Goal: Information Seeking & Learning: Learn about a topic

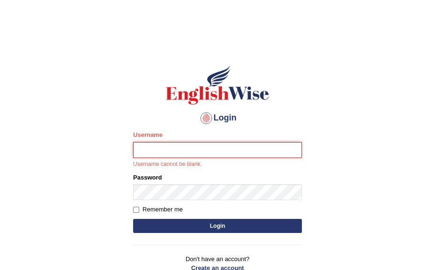
type input "IlianaOspina"
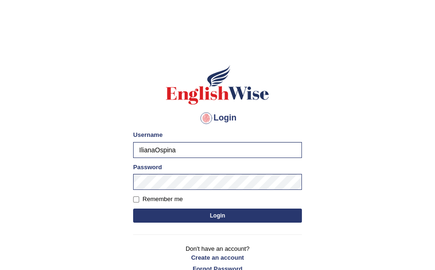
click at [222, 215] on button "Login" at bounding box center [217, 216] width 169 height 14
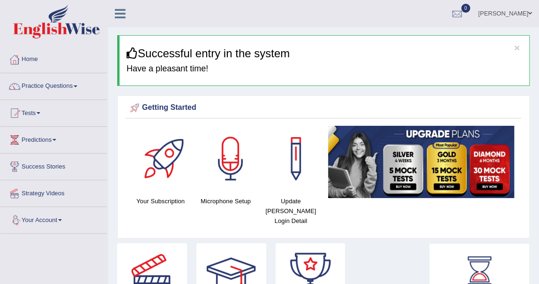
click at [71, 87] on link "Practice Questions" at bounding box center [53, 84] width 107 height 23
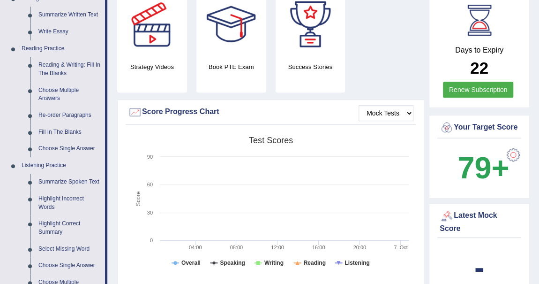
scroll to position [259, 0]
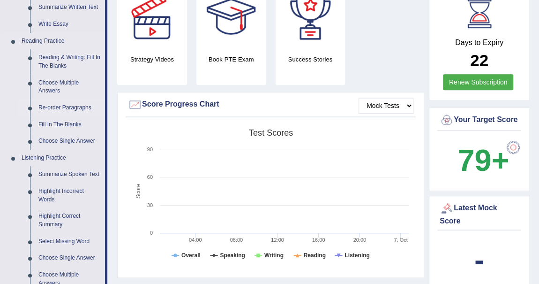
click at [54, 103] on link "Re-order Paragraphs" at bounding box center [69, 107] width 71 height 17
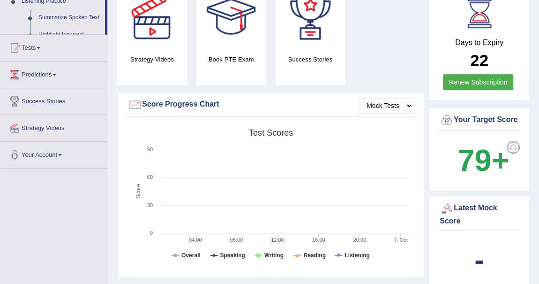
scroll to position [230, 0]
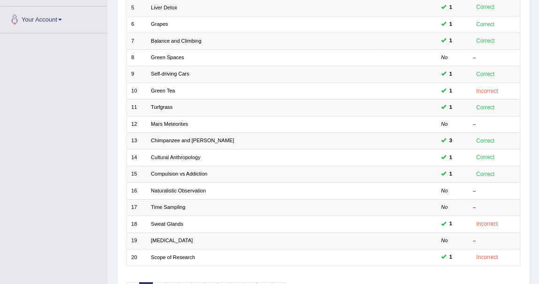
scroll to position [217, 0]
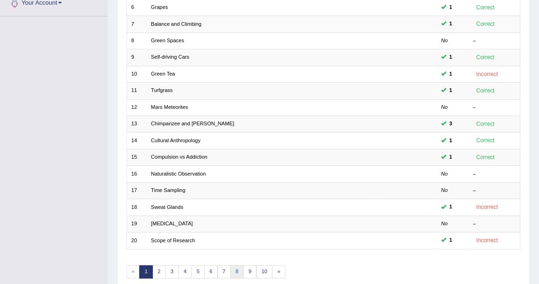
click at [236, 271] on link "8" at bounding box center [237, 271] width 14 height 13
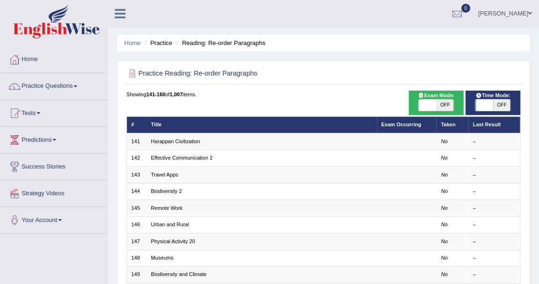
click at [303, 98] on div "Showing 141-160 of 1,007 items." at bounding box center [324, 95] width 394 height 8
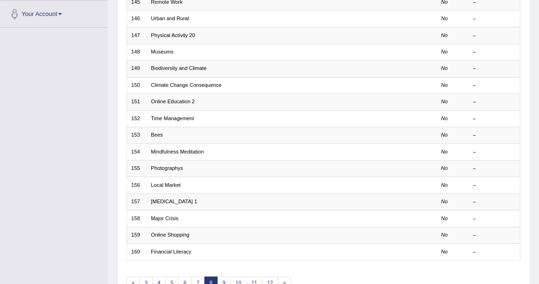
scroll to position [239, 0]
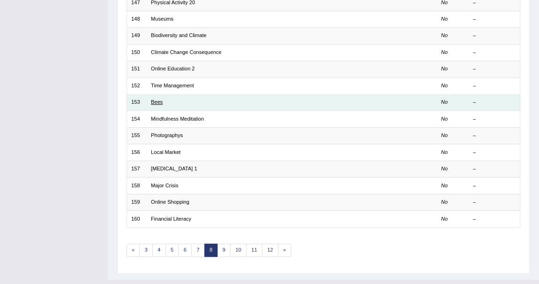
click at [157, 99] on link "Bees" at bounding box center [157, 102] width 12 height 6
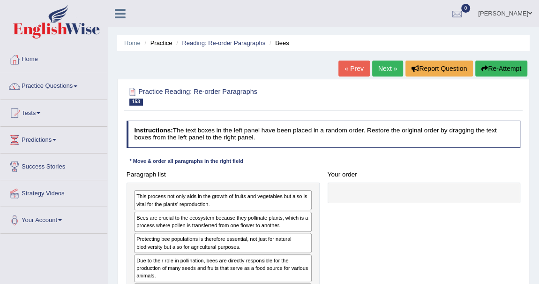
click at [299, 92] on h2 "Practice Reading: Re-order Paragraphs 153 Bees" at bounding box center [249, 96] width 244 height 20
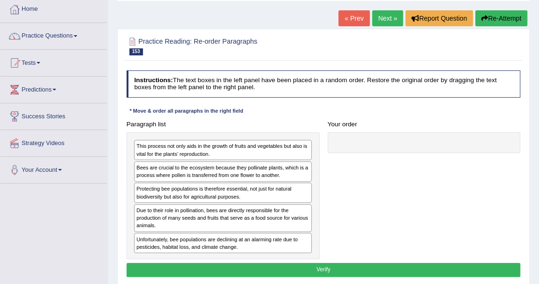
scroll to position [68, 0]
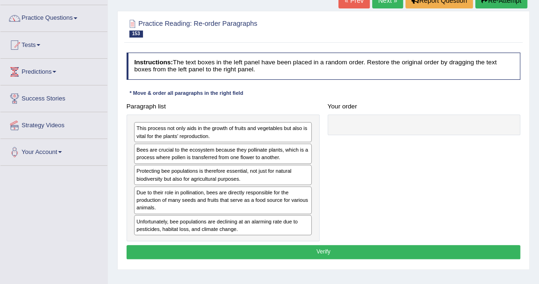
click at [391, 4] on link "Next »" at bounding box center [387, 0] width 31 height 16
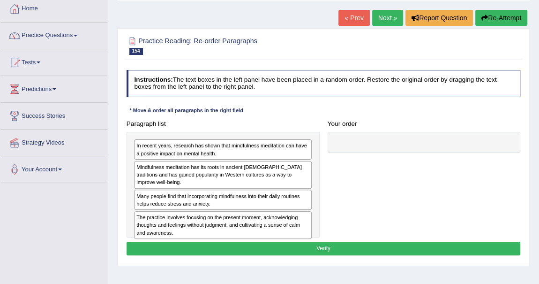
scroll to position [51, 0]
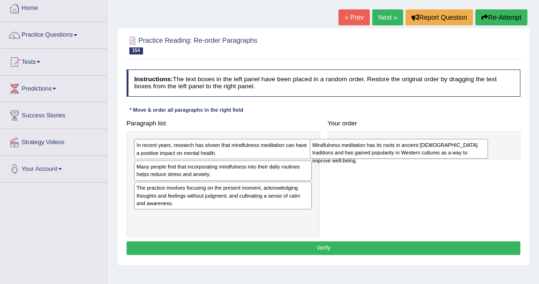
drag, startPoint x: 204, startPoint y: 167, endPoint x: 413, endPoint y: 150, distance: 209.9
click at [413, 150] on div "Mindfulness meditation has its roots in ancient [DEMOGRAPHIC_DATA] traditions a…" at bounding box center [399, 149] width 178 height 20
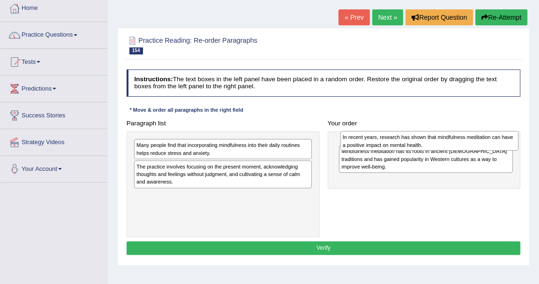
drag, startPoint x: 204, startPoint y: 149, endPoint x: 449, endPoint y: 144, distance: 244.9
click at [449, 144] on div "In recent years, research has shown that mindfulness meditation can have a posi…" at bounding box center [430, 141] width 178 height 20
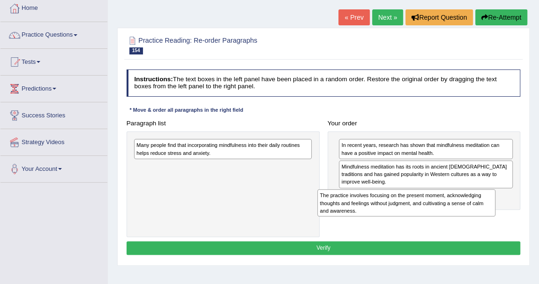
drag, startPoint x: 193, startPoint y: 173, endPoint x: 411, endPoint y: 216, distance: 222.3
click at [411, 216] on div "The practice involves focusing on the present moment, acknowledging thoughts an…" at bounding box center [407, 202] width 178 height 27
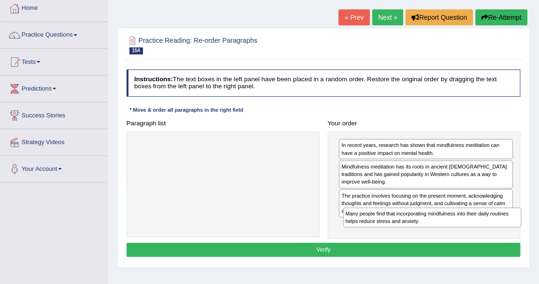
drag, startPoint x: 170, startPoint y: 149, endPoint x: 418, endPoint y: 233, distance: 262.1
click at [418, 233] on div "Paragraph list Many people find that incorporating mindfulness into their daily…" at bounding box center [323, 177] width 402 height 122
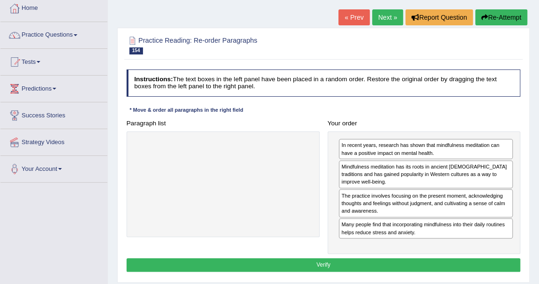
click at [368, 259] on button "Verify" at bounding box center [324, 265] width 394 height 14
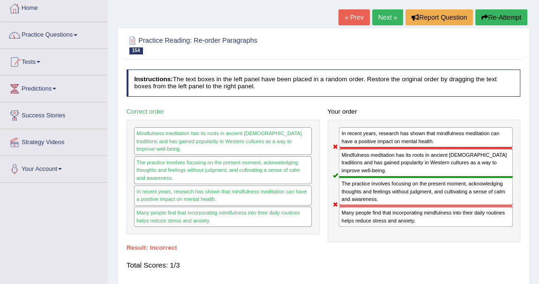
click at [500, 17] on button "Re-Attempt" at bounding box center [502, 17] width 52 height 16
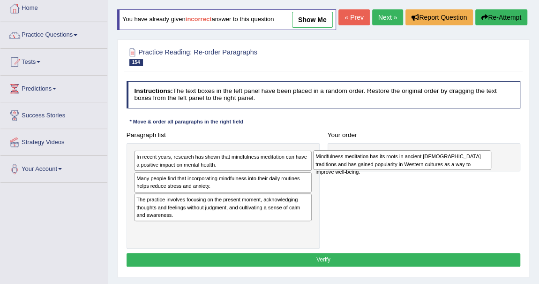
drag, startPoint x: 188, startPoint y: 197, endPoint x: 401, endPoint y: 179, distance: 213.7
click at [401, 170] on div "Mindfulness meditation has its roots in ancient [DEMOGRAPHIC_DATA] traditions a…" at bounding box center [402, 160] width 178 height 20
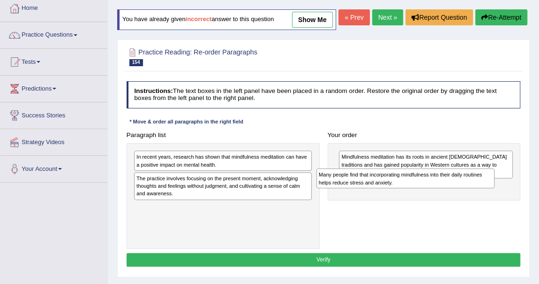
drag, startPoint x: 186, startPoint y: 198, endPoint x: 403, endPoint y: 203, distance: 216.8
click at [403, 188] on div "Many people find that incorporating mindfulness into their daily routines helps…" at bounding box center [406, 178] width 178 height 20
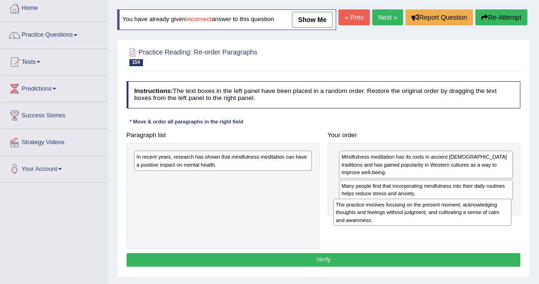
drag, startPoint x: 167, startPoint y: 209, endPoint x: 404, endPoint y: 248, distance: 240.0
click at [404, 248] on div "Paragraph list In recent years, research has shown that mindfulness meditation …" at bounding box center [323, 188] width 402 height 121
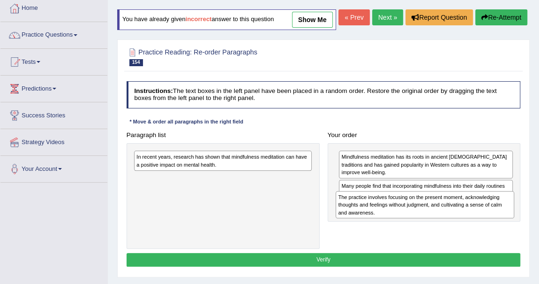
drag, startPoint x: 156, startPoint y: 202, endPoint x: 395, endPoint y: 233, distance: 241.2
click at [395, 218] on div "The practice involves focusing on the present moment, acknowledging thoughts an…" at bounding box center [425, 204] width 178 height 27
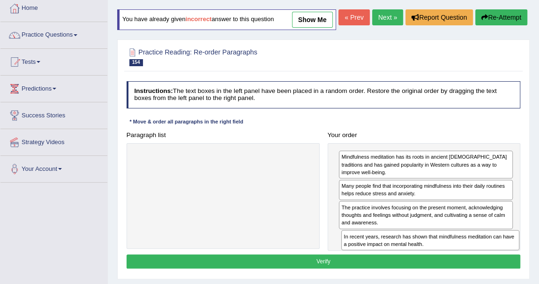
drag, startPoint x: 172, startPoint y: 181, endPoint x: 418, endPoint y: 276, distance: 264.0
click at [418, 274] on div "Instructions: The text boxes in the left panel have been placed in a random ord…" at bounding box center [323, 175] width 398 height 197
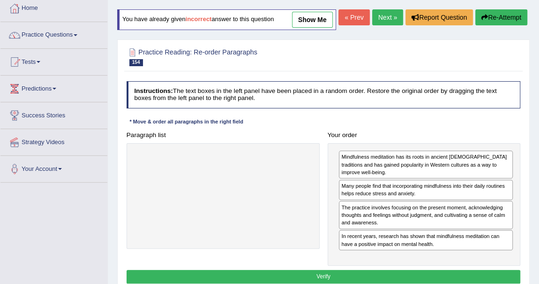
click at [382, 280] on button "Verify" at bounding box center [324, 277] width 394 height 14
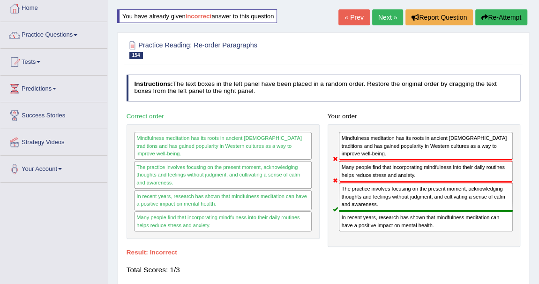
click at [383, 13] on link "Next »" at bounding box center [387, 17] width 31 height 16
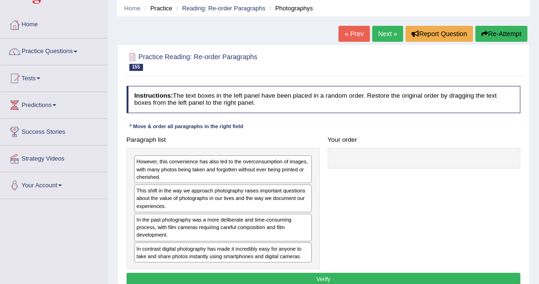
scroll to position [51, 0]
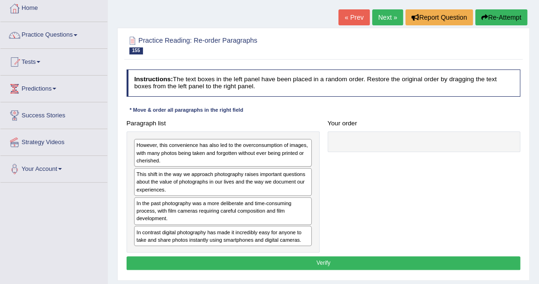
click at [28, 216] on div "Toggle navigation Home Practice Questions Speaking Practice Read Aloud Repeat S…" at bounding box center [269, 193] width 539 height 488
click at [322, 117] on div "Paragraph list However, this convenience has also led to the overconsumption of…" at bounding box center [222, 184] width 201 height 136
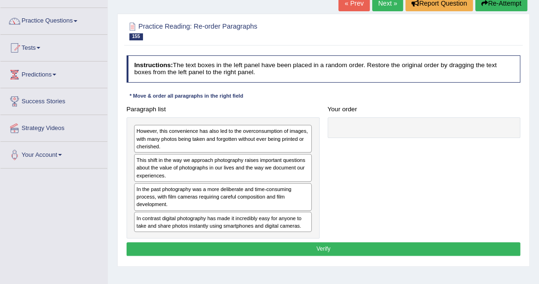
scroll to position [68, 0]
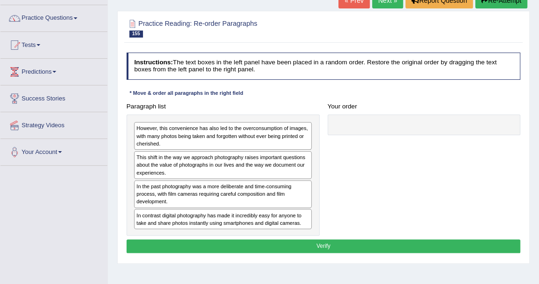
click at [28, 195] on div "Toggle navigation Home Practice Questions Speaking Practice Read Aloud Repeat S…" at bounding box center [269, 176] width 539 height 488
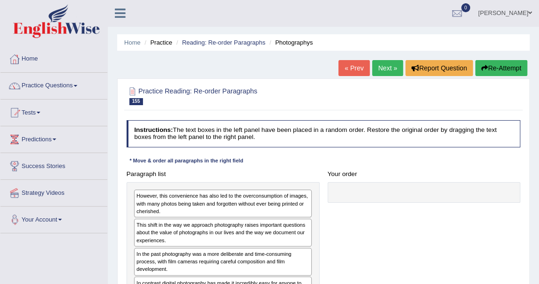
scroll to position [0, 0]
click at [31, 253] on div "Toggle navigation Home Practice Questions Speaking Practice Read Aloud Repeat S…" at bounding box center [269, 244] width 539 height 488
click at [275, 80] on div "Practice Reading: Re-order Paragraphs 155 Photographys Instructions: The text b…" at bounding box center [323, 205] width 413 height 253
click at [70, 83] on link "Practice Questions" at bounding box center [53, 84] width 107 height 23
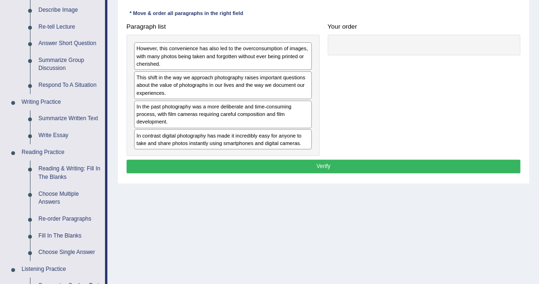
scroll to position [148, 0]
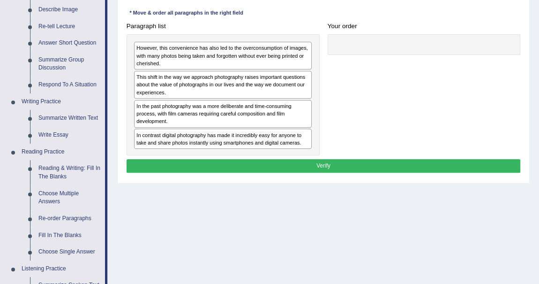
click at [131, 217] on div "Home Practice Reading: Re-order Paragraphs Photographys « Prev Next » Report Qu…" at bounding box center [324, 86] width 432 height 469
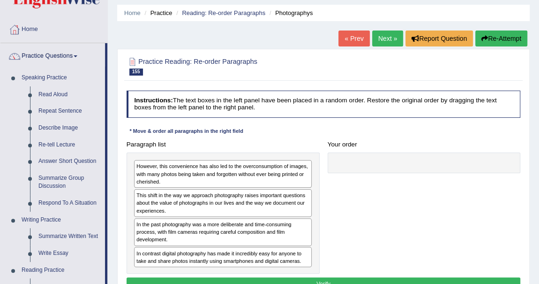
scroll to position [0, 0]
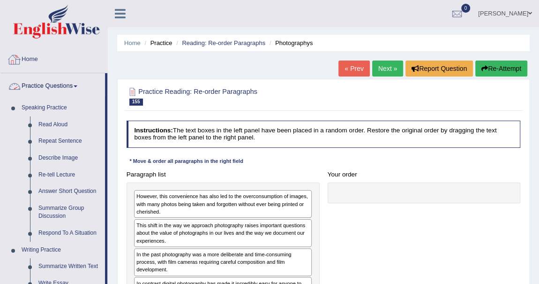
click at [66, 82] on link "Practice Questions" at bounding box center [52, 84] width 105 height 23
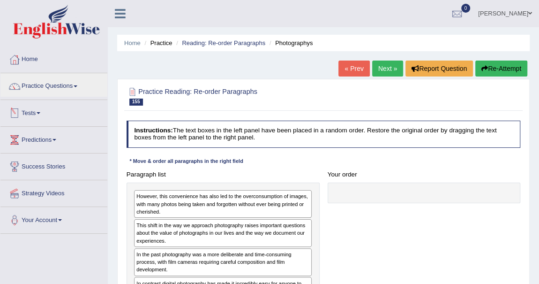
click at [38, 114] on link "Tests" at bounding box center [53, 111] width 107 height 23
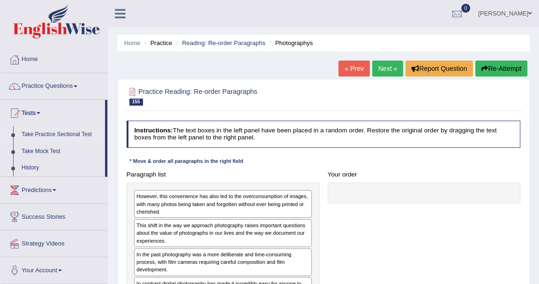
click at [45, 137] on link "Take Practice Sectional Test" at bounding box center [61, 134] width 88 height 17
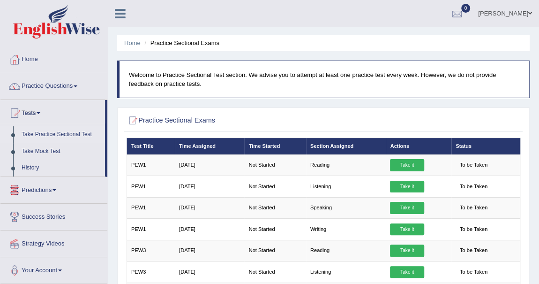
click at [273, 119] on h2 "Practice Sectional Exams" at bounding box center [249, 120] width 244 height 12
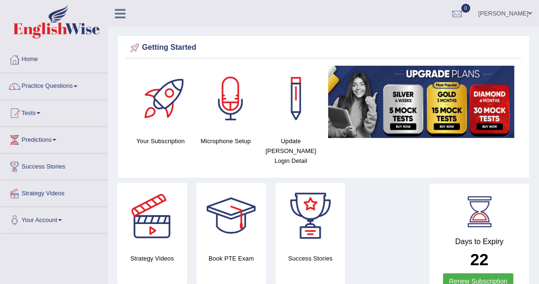
click at [514, 12] on link "[PERSON_NAME]" at bounding box center [505, 12] width 68 height 24
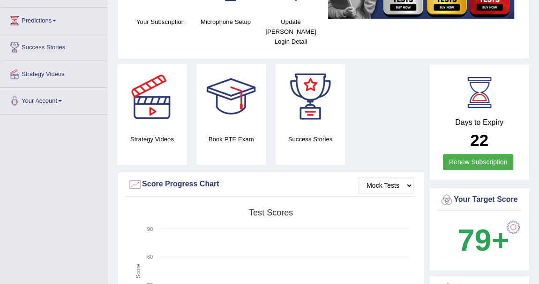
scroll to position [136, 0]
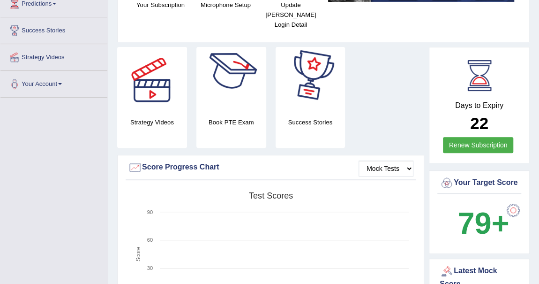
click at [370, 95] on div "Strategy Videos Book PTE Exam Success Stories" at bounding box center [271, 101] width 317 height 108
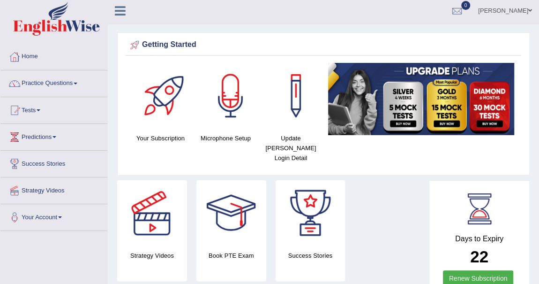
scroll to position [0, 0]
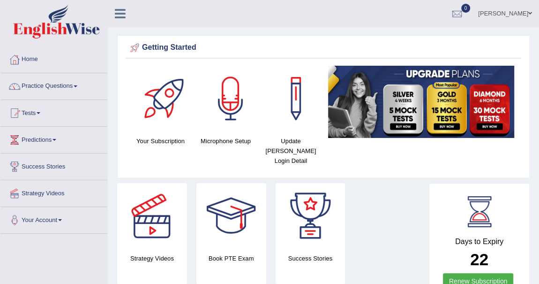
click at [35, 114] on link "Tests" at bounding box center [53, 111] width 107 height 23
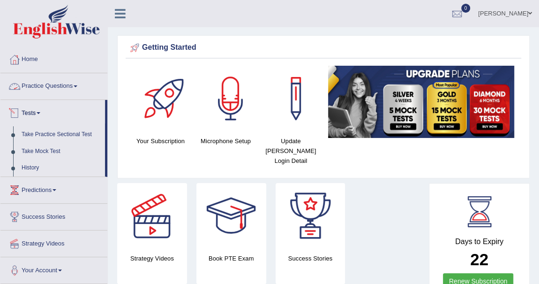
click at [56, 86] on link "Practice Questions" at bounding box center [53, 84] width 107 height 23
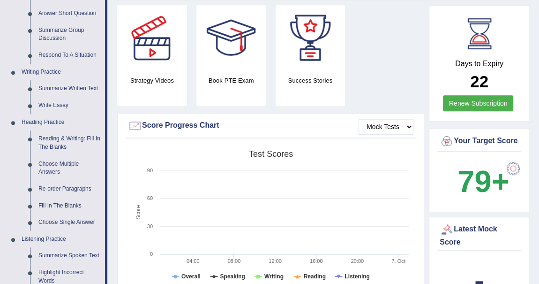
scroll to position [179, 0]
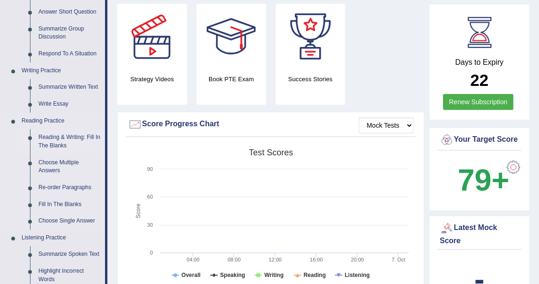
click at [61, 140] on link "Reading & Writing: Fill In The Blanks" at bounding box center [69, 141] width 71 height 25
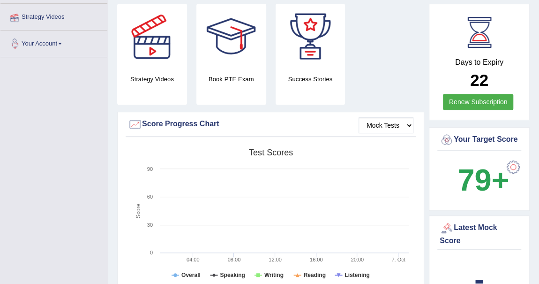
scroll to position [215, 0]
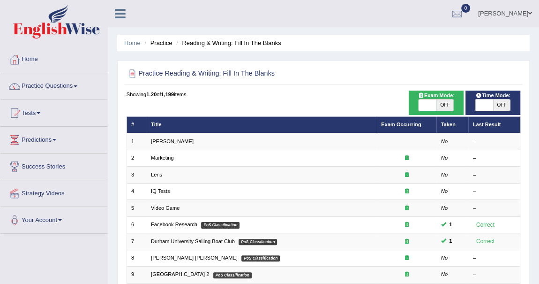
click at [318, 89] on div "Practice Reading & Writing: Fill In The Blanks Time Mode: ON OFF Exam Mode: ON …" at bounding box center [323, 286] width 413 height 451
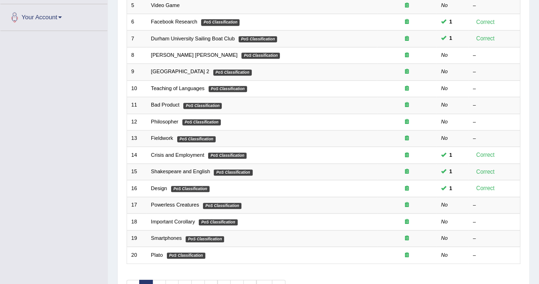
scroll to position [205, 0]
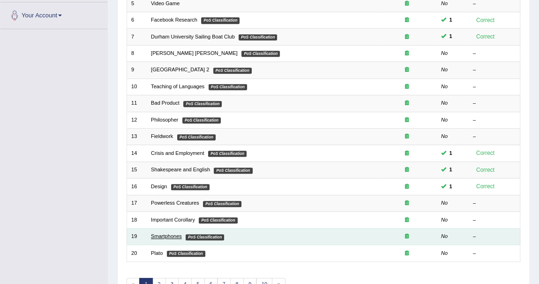
click at [167, 233] on link "Smartphones" at bounding box center [166, 236] width 31 height 6
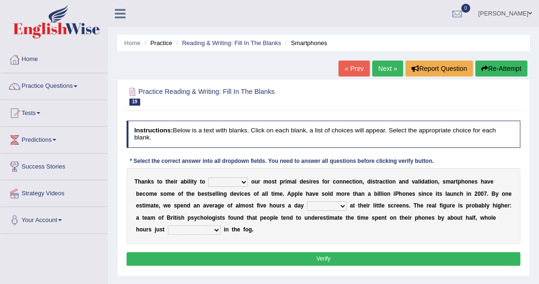
click at [299, 176] on div "T [PERSON_NAME] t o t h e i r a b i l i t y t o hijack describe [PERSON_NAME] c…" at bounding box center [324, 206] width 394 height 76
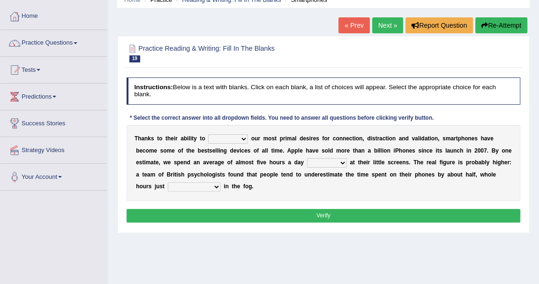
scroll to position [51, 0]
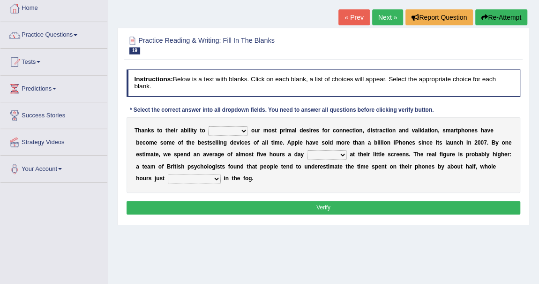
click at [238, 132] on select "hijack describe sharpen conserve" at bounding box center [228, 130] width 40 height 9
click at [275, 164] on b "e" at bounding box center [276, 166] width 3 height 7
click at [243, 131] on select "hijack describe sharpen conserve" at bounding box center [228, 130] width 40 height 9
click at [281, 130] on b "p" at bounding box center [281, 130] width 3 height 7
click at [223, 131] on select "hijack describe sharpen conserve" at bounding box center [228, 130] width 40 height 9
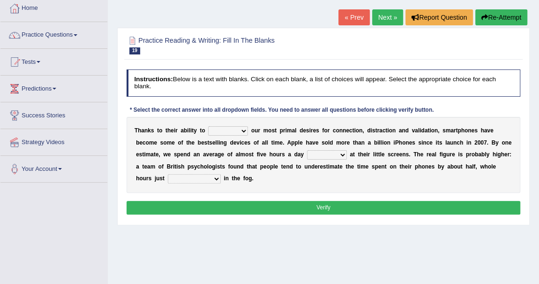
select select "conserve"
click at [208, 126] on select "hijack describe sharpen conserve" at bounding box center [228, 130] width 40 height 9
click at [332, 154] on select "watching waggling snoring staring" at bounding box center [327, 154] width 40 height 9
select select "staring"
click at [307, 150] on select "watching waggling snoring staring" at bounding box center [327, 154] width 40 height 9
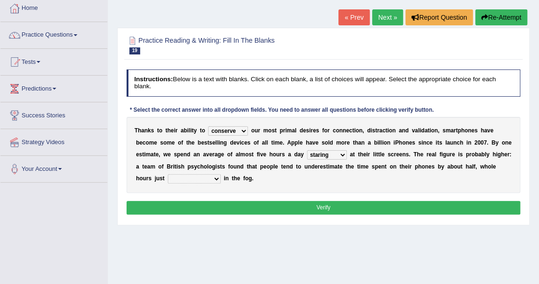
click at [396, 157] on b "e" at bounding box center [397, 154] width 3 height 7
click at [209, 177] on select "has evaporated evaporating evaporate evaporates" at bounding box center [194, 178] width 53 height 9
select select "evaporates"
click at [168, 174] on select "has evaporated evaporating evaporate evaporates" at bounding box center [194, 178] width 53 height 9
click at [298, 207] on button "Verify" at bounding box center [324, 208] width 394 height 14
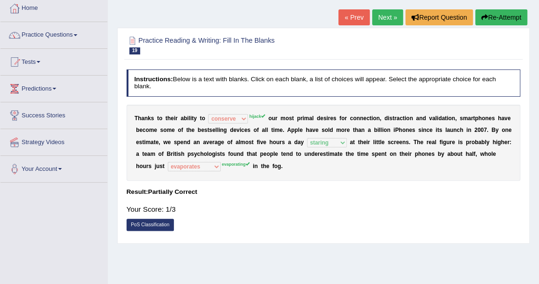
click at [262, 122] on div "T h a n k s t o t h e i r a b i l i t y t o hijack describe sharpen conserve hi…" at bounding box center [324, 143] width 394 height 76
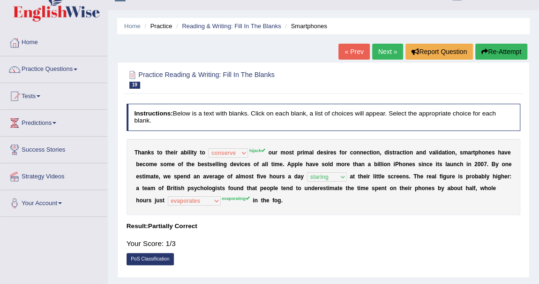
scroll to position [0, 0]
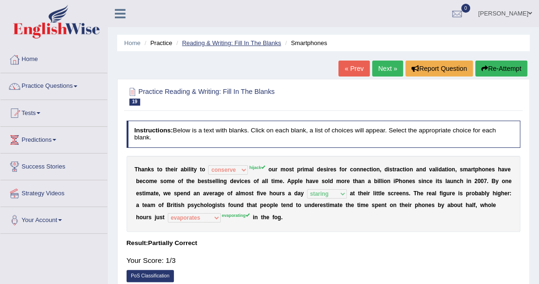
click at [261, 42] on link "Reading & Writing: Fill In The Blanks" at bounding box center [231, 42] width 99 height 7
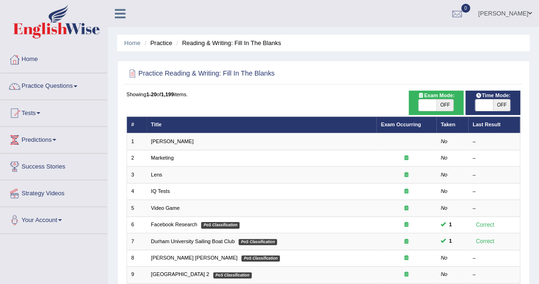
click at [369, 61] on div "Practice Reading & Writing: Fill In The Blanks Time Mode: ON OFF Exam Mode: ON …" at bounding box center [323, 286] width 413 height 451
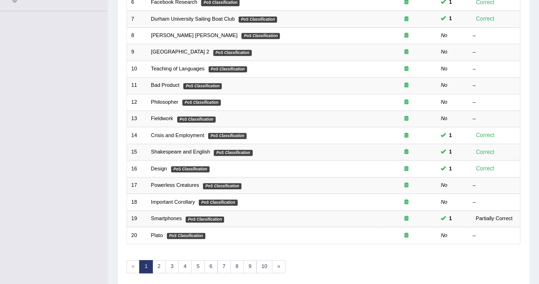
scroll to position [254, 0]
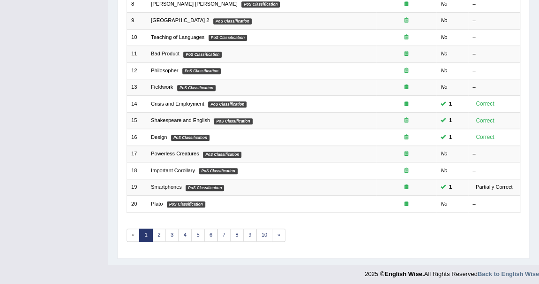
click at [32, 137] on div "Toggle navigation Home Practice Questions Speaking Practice Read Aloud Repeat S…" at bounding box center [269, 14] width 539 height 537
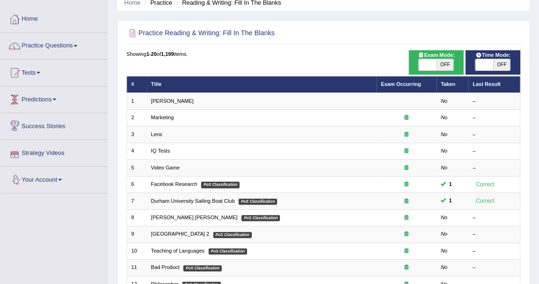
scroll to position [51, 0]
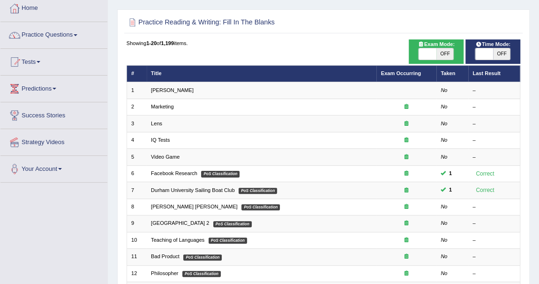
click at [31, 55] on link "Tests" at bounding box center [53, 60] width 107 height 23
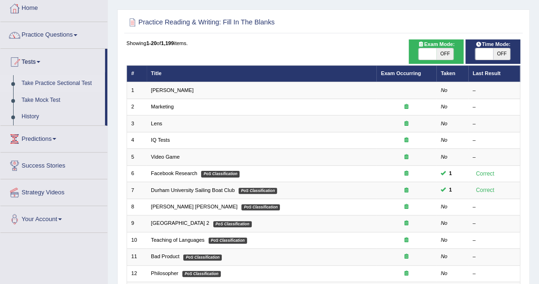
click at [58, 82] on link "Take Practice Sectional Test" at bounding box center [61, 83] width 88 height 17
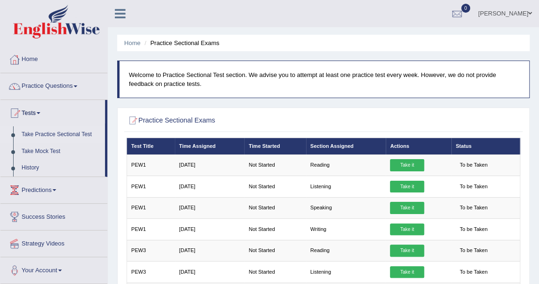
click at [342, 123] on h2 "Practice Sectional Exams" at bounding box center [249, 120] width 244 height 12
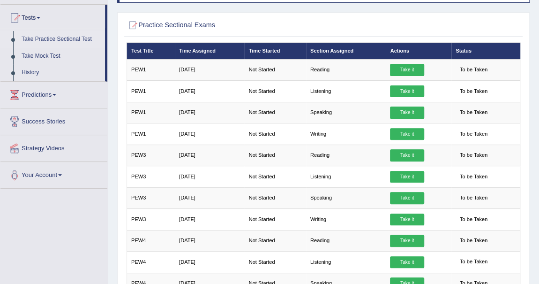
scroll to position [102, 0]
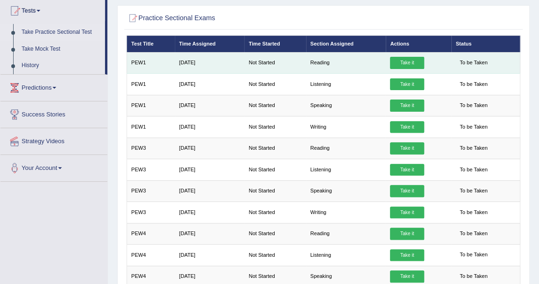
click at [404, 62] on link "Take it" at bounding box center [407, 63] width 34 height 12
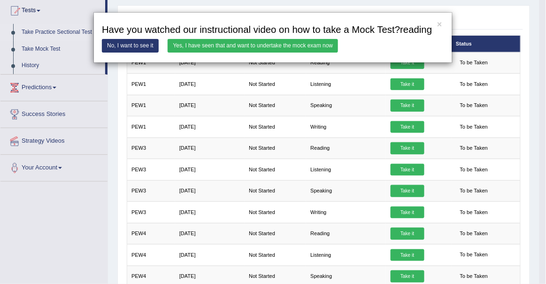
click at [74, 235] on div "× Have you watched our instructional video on how to take a Mock Test?reading N…" at bounding box center [273, 142] width 546 height 284
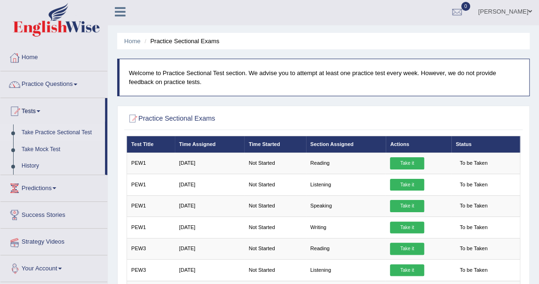
scroll to position [0, 0]
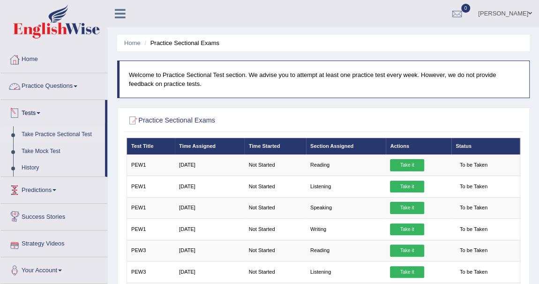
click at [74, 81] on link "Practice Questions" at bounding box center [53, 84] width 107 height 23
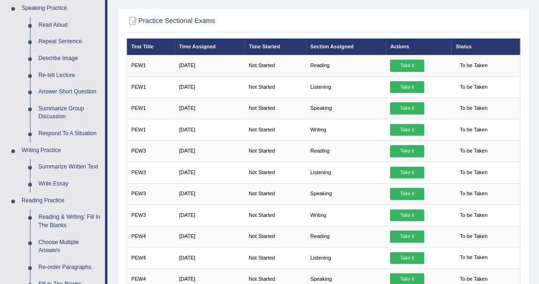
scroll to position [178, 0]
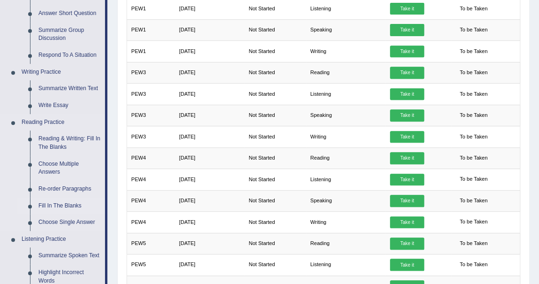
click at [62, 205] on link "Fill In The Blanks" at bounding box center [69, 205] width 71 height 17
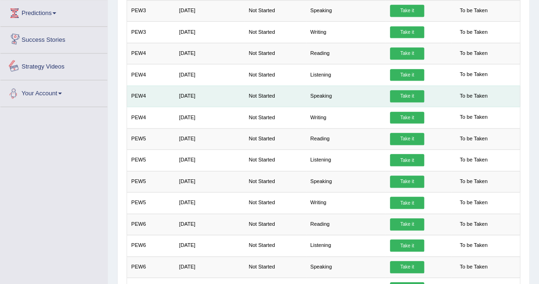
scroll to position [443, 0]
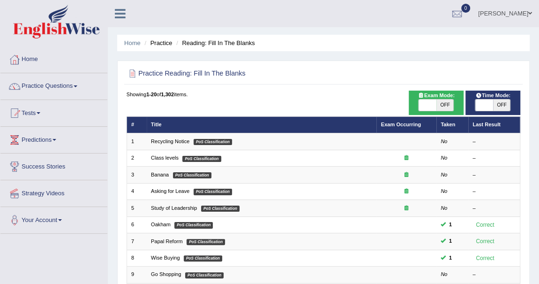
click at [300, 85] on div "Practice Reading: Fill In The Blanks Time Mode: ON OFF Exam Mode: ON OFF Showin…" at bounding box center [323, 286] width 413 height 451
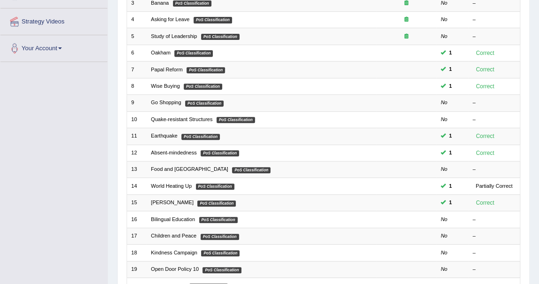
scroll to position [205, 0]
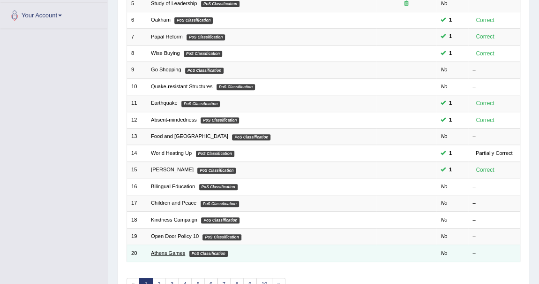
click at [176, 250] on link "Athens Games" at bounding box center [168, 253] width 34 height 6
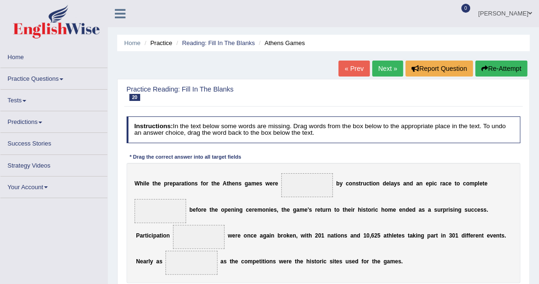
click at [273, 79] on div "Practice Reading: Fill In The Blanks 20 Athens Games Instructions: In the text …" at bounding box center [323, 206] width 413 height 254
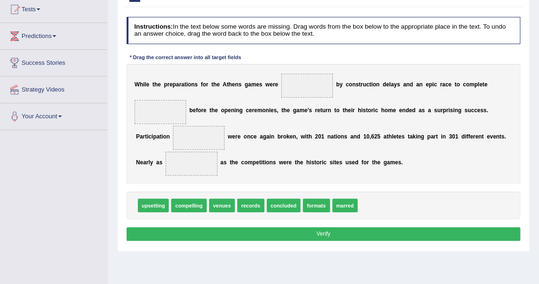
scroll to position [102, 0]
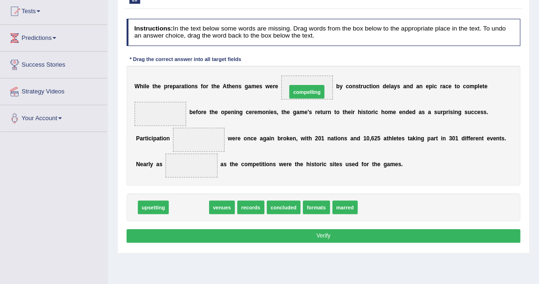
drag, startPoint x: 178, startPoint y: 205, endPoint x: 317, endPoint y: 69, distance: 194.0
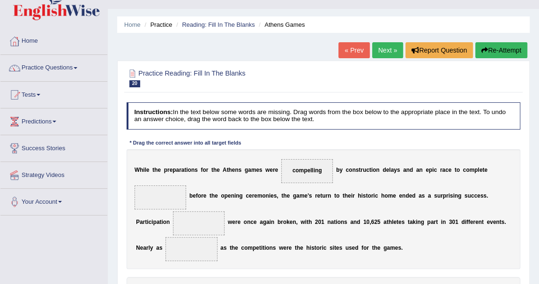
scroll to position [0, 0]
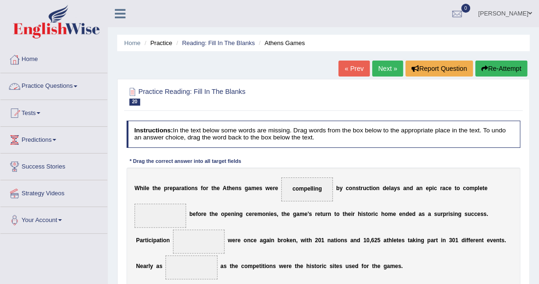
click at [70, 86] on link "Practice Questions" at bounding box center [53, 84] width 107 height 23
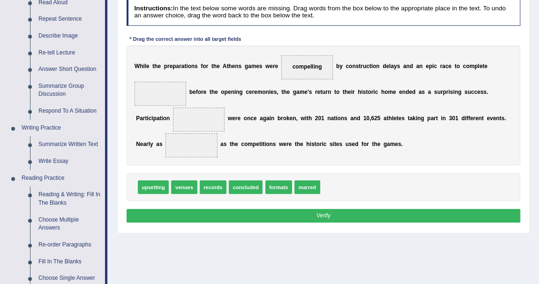
scroll to position [123, 0]
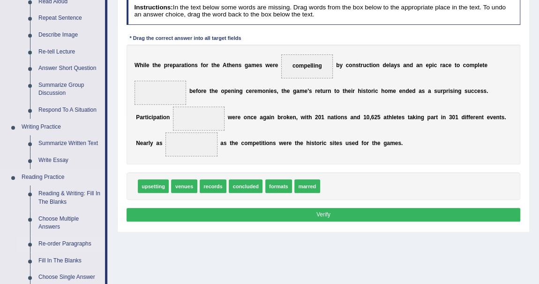
click at [82, 239] on link "Re-order Paragraphs" at bounding box center [69, 243] width 71 height 17
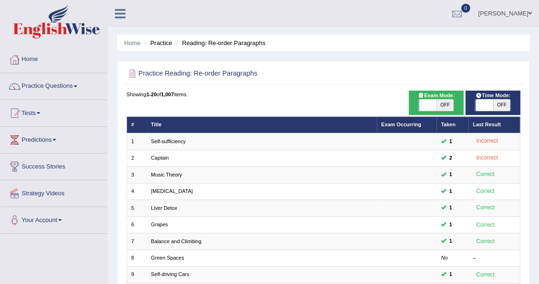
click at [326, 87] on div "Practice Reading: Re-order Paragraphs Time Mode: ON OFF Exam Mode: ON OFF Showi…" at bounding box center [323, 286] width 413 height 451
